Goal: Find specific page/section: Find specific page/section

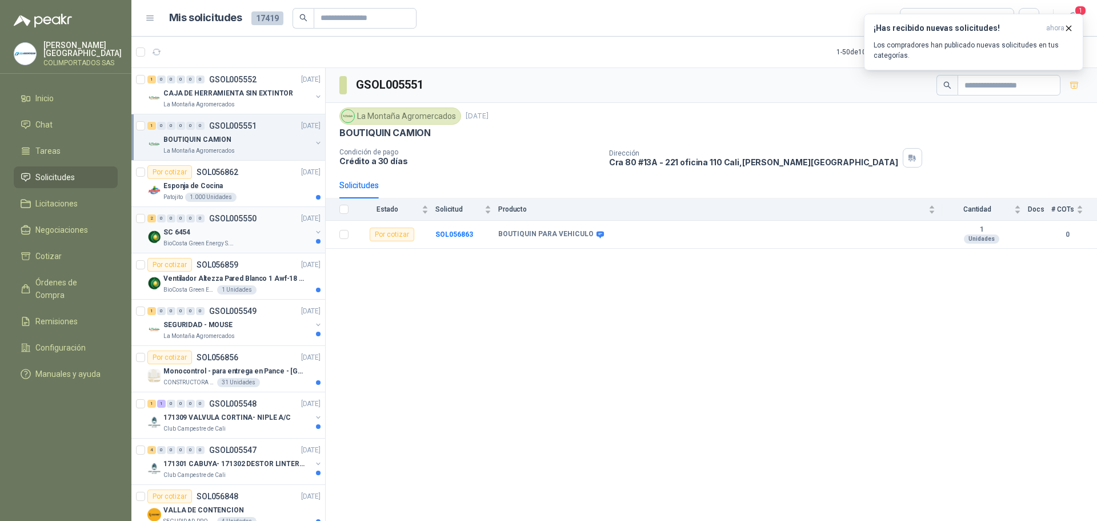
click at [206, 241] on p "BioCosta Green Energy S.A.S" at bounding box center [199, 243] width 72 height 9
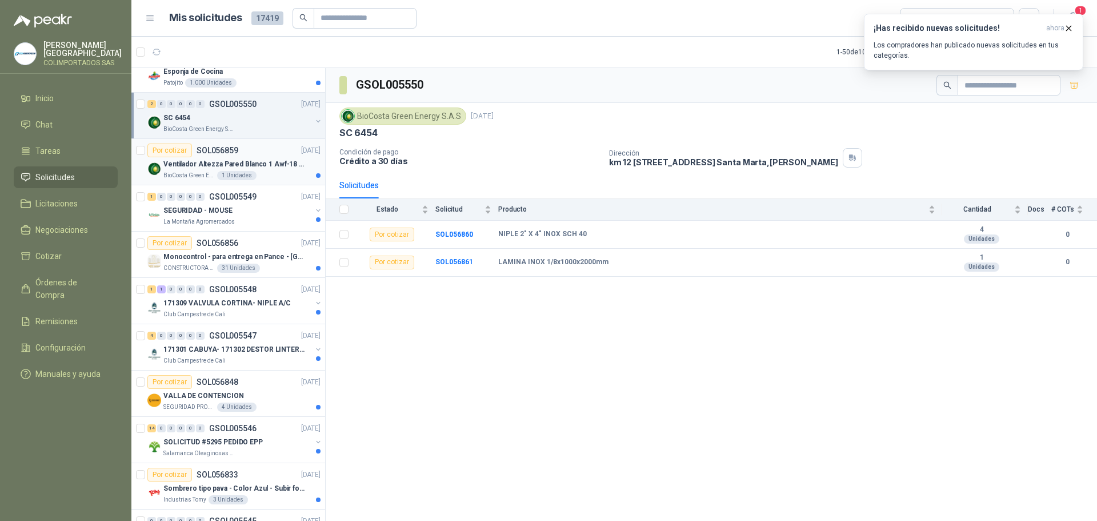
scroll to position [171, 0]
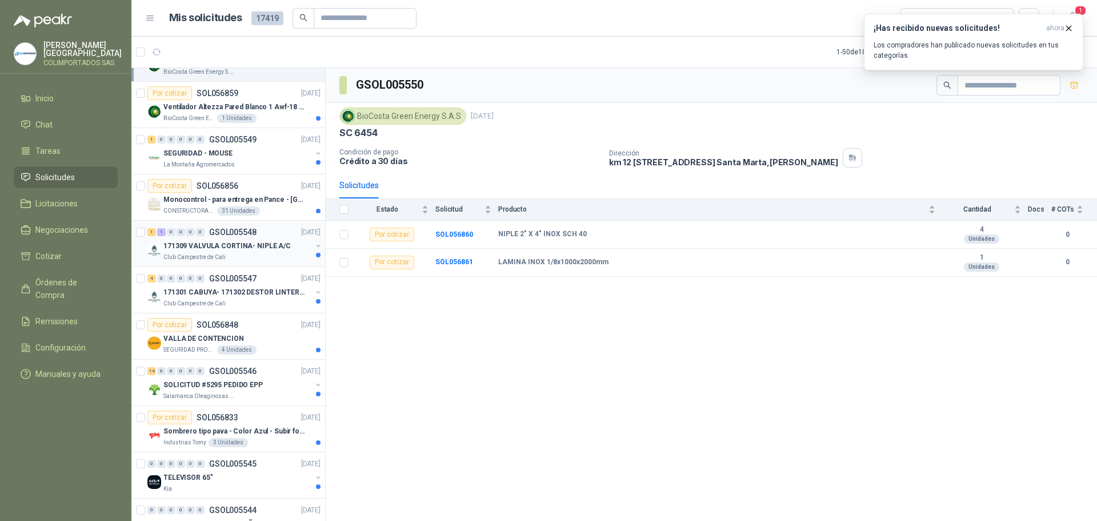
click at [190, 239] on div "171309 VALVULA CORTINA- NIPLE A/C" at bounding box center [237, 246] width 148 height 14
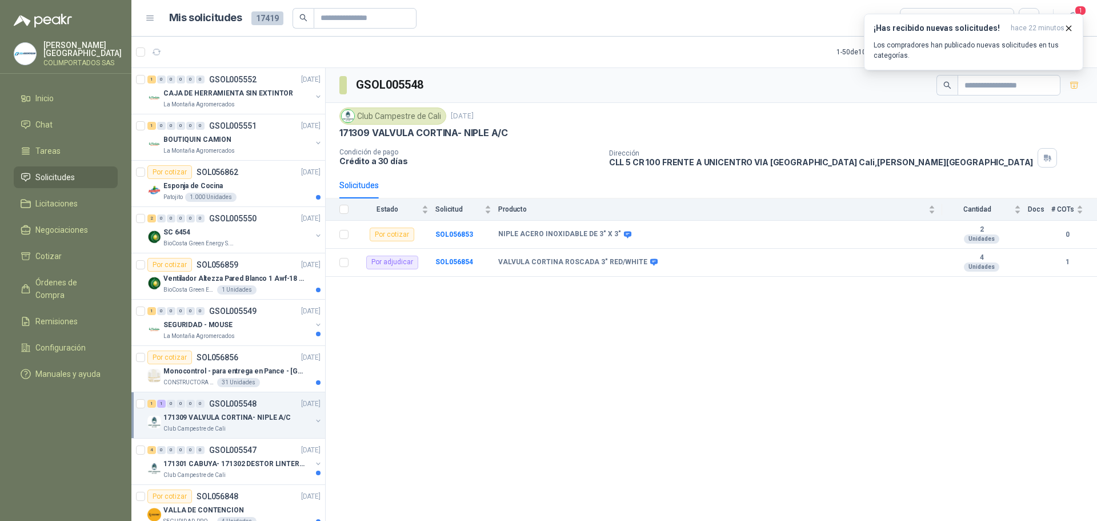
click at [75, 177] on li "Solicitudes" at bounding box center [66, 177] width 90 height 13
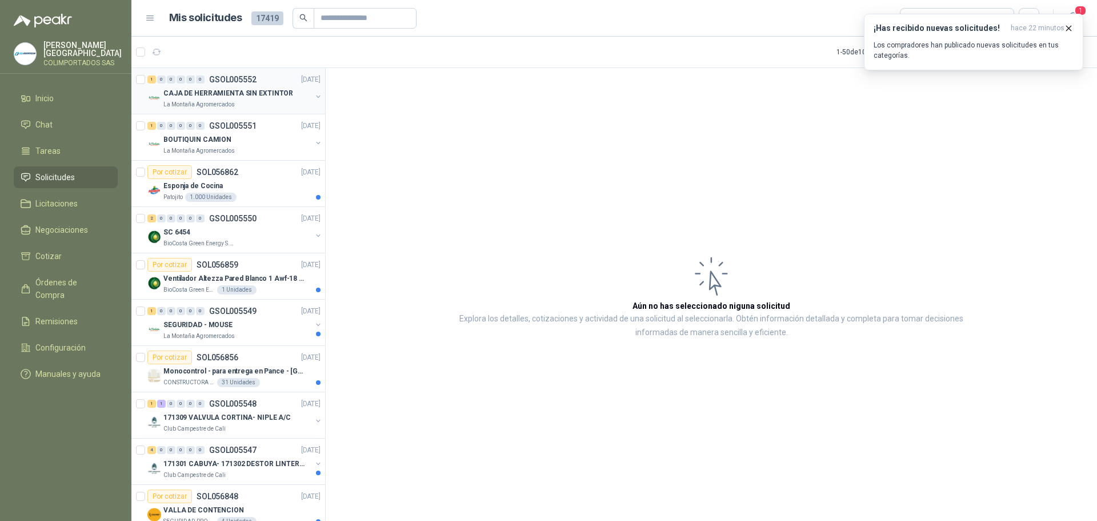
click at [197, 93] on p "CAJA DE HERRAMIENTA SIN EXTINTOR" at bounding box center [228, 93] width 130 height 11
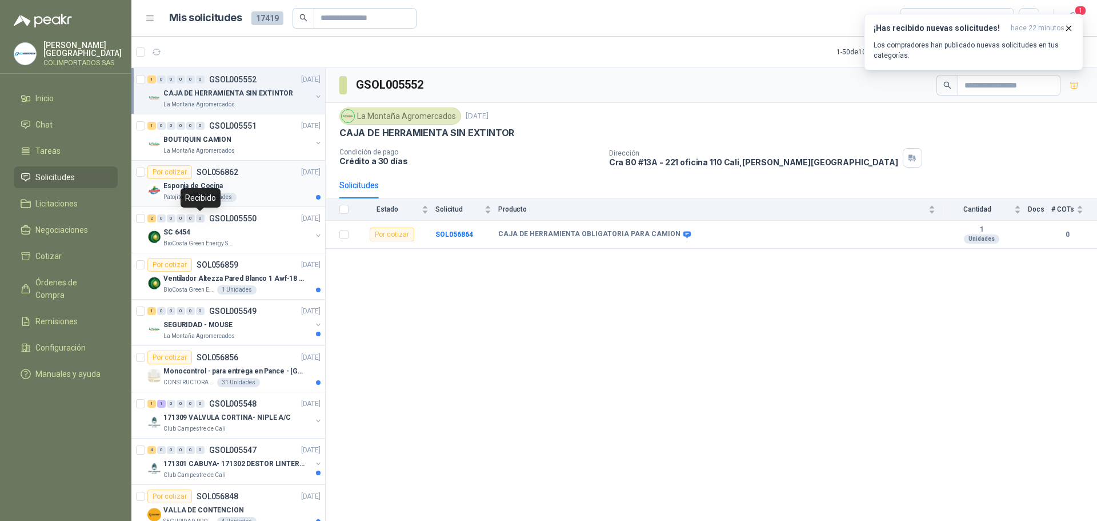
click at [169, 185] on p "Esponja de Cocina" at bounding box center [192, 186] width 59 height 11
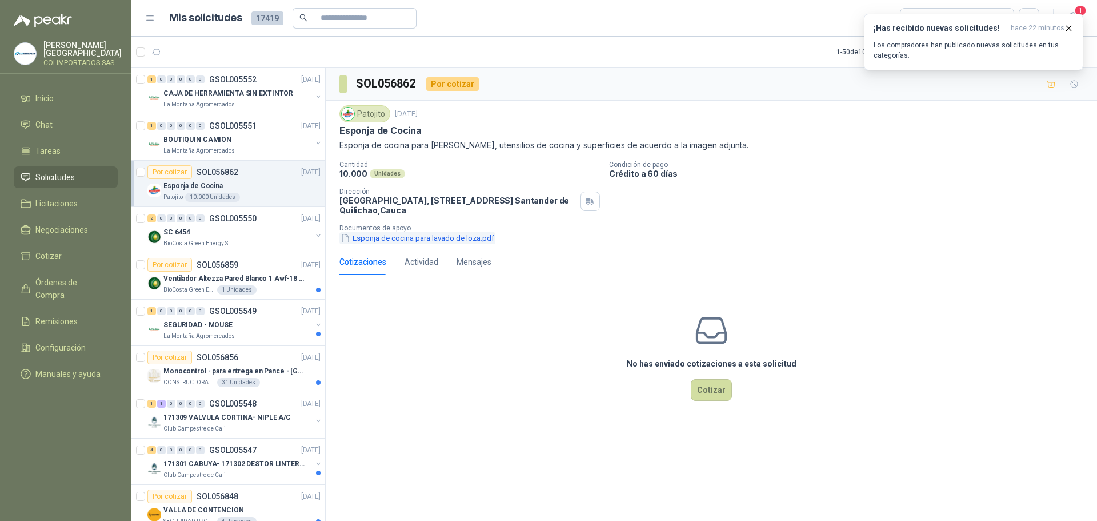
click at [374, 233] on button "Esponja de cocina para lavado de loza.pdf" at bounding box center [417, 238] width 156 height 12
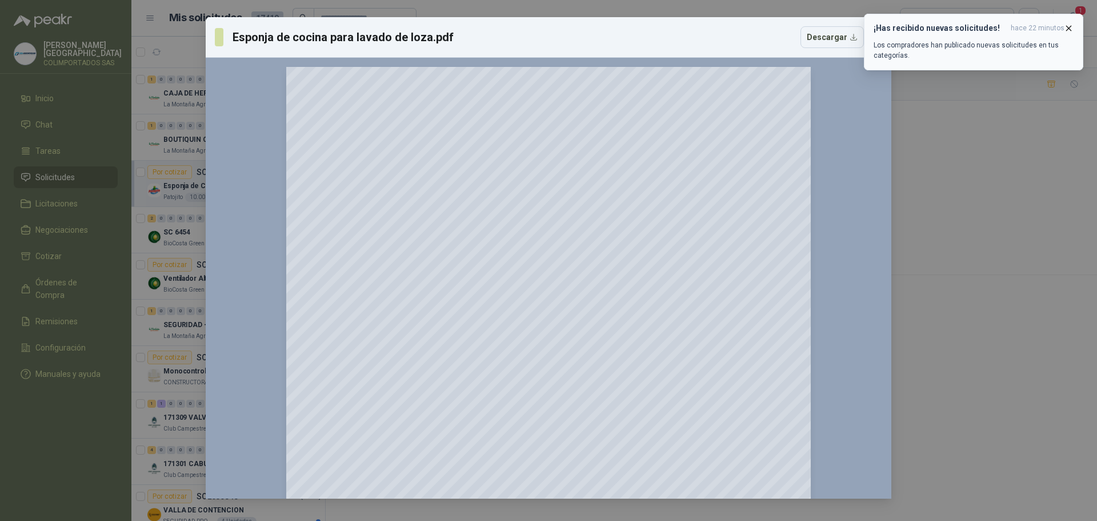
click at [1072, 24] on icon "button" at bounding box center [1069, 28] width 10 height 10
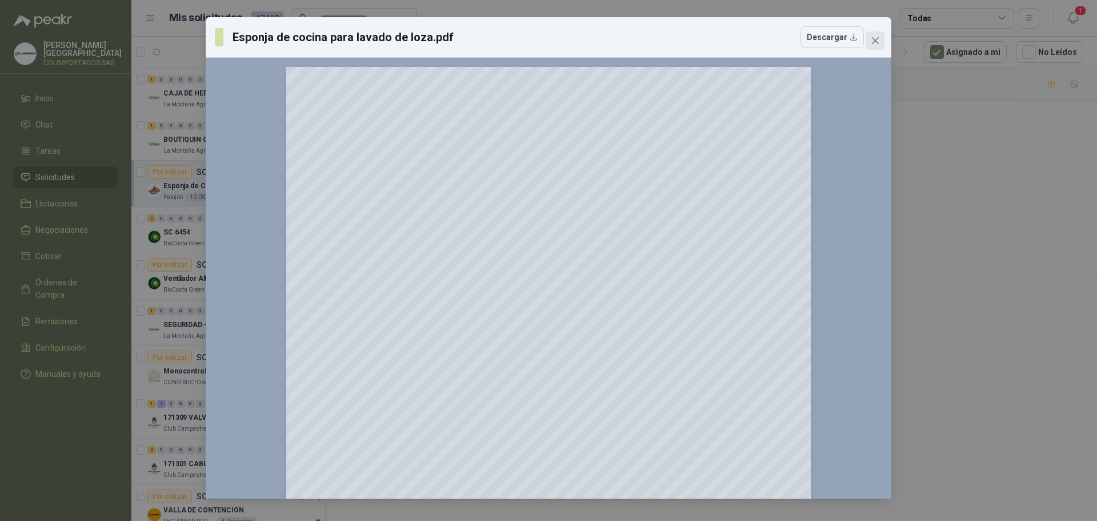
click at [880, 37] on icon "close" at bounding box center [875, 40] width 9 height 9
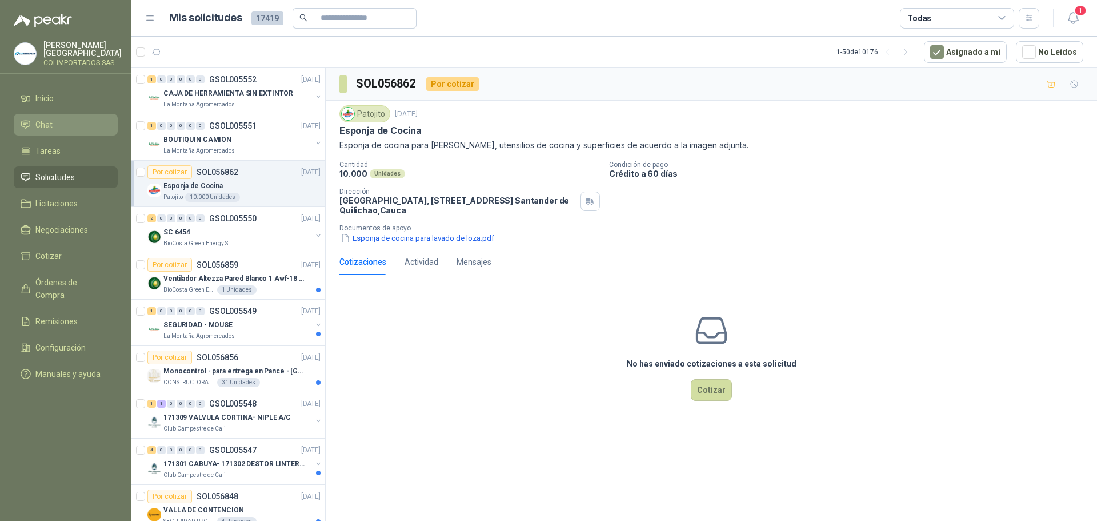
click at [62, 121] on li "Chat" at bounding box center [66, 124] width 90 height 13
